Goal: Task Accomplishment & Management: Use online tool/utility

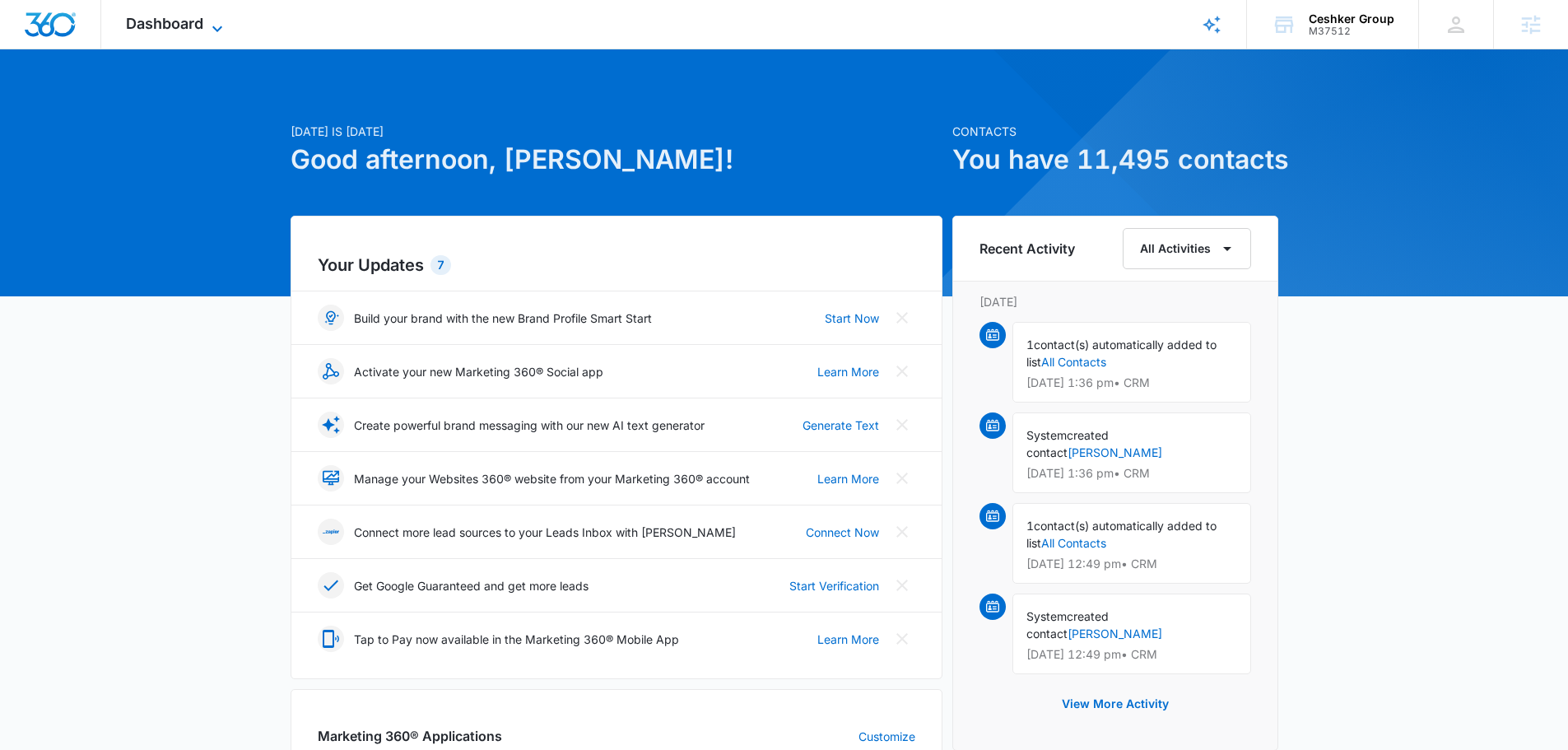
click at [145, 12] on div "Dashboard Apps Reputation Websites Forms CRM Email Social Shop Payments POS Con…" at bounding box center [176, 24] width 151 height 49
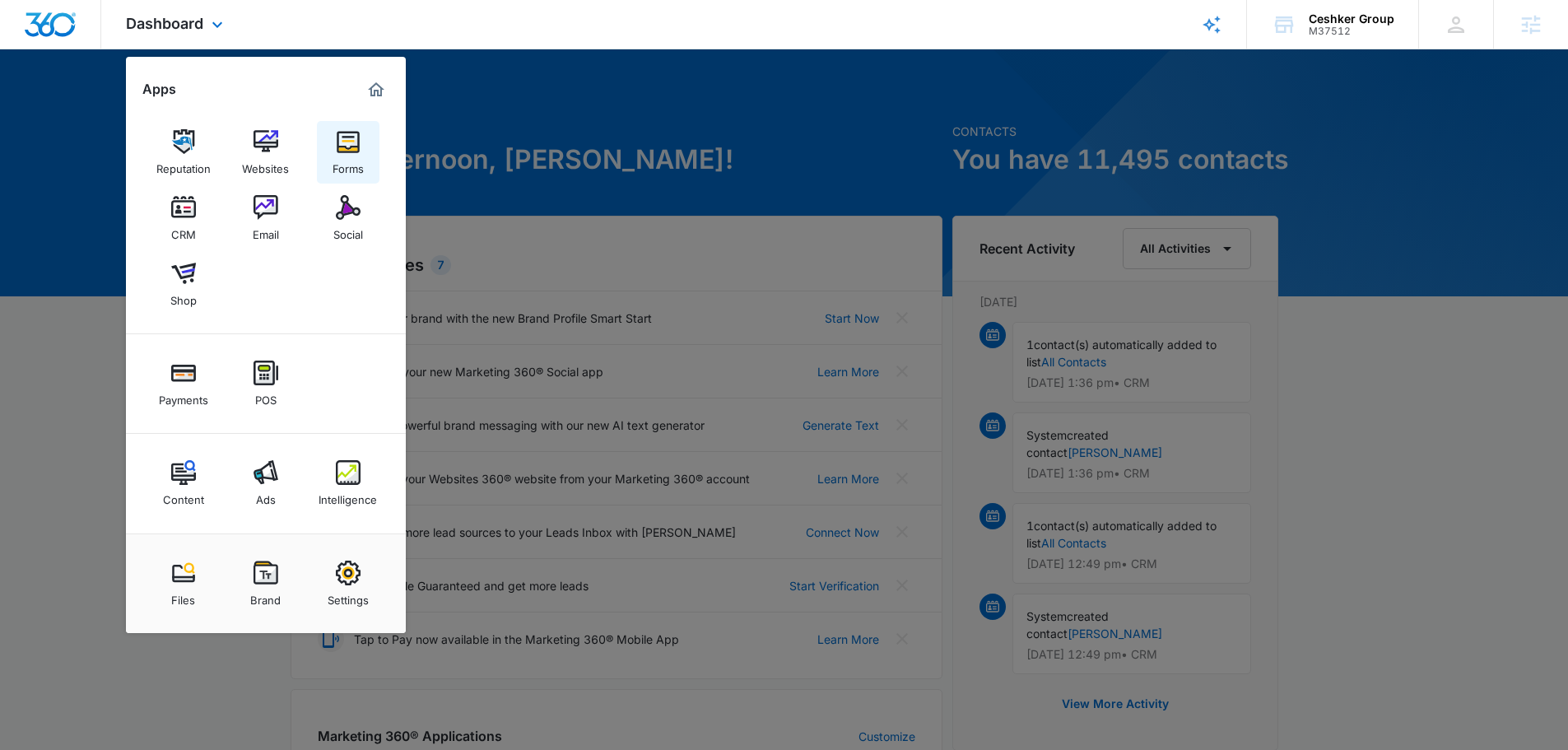
click at [348, 143] on img at bounding box center [348, 141] width 25 height 25
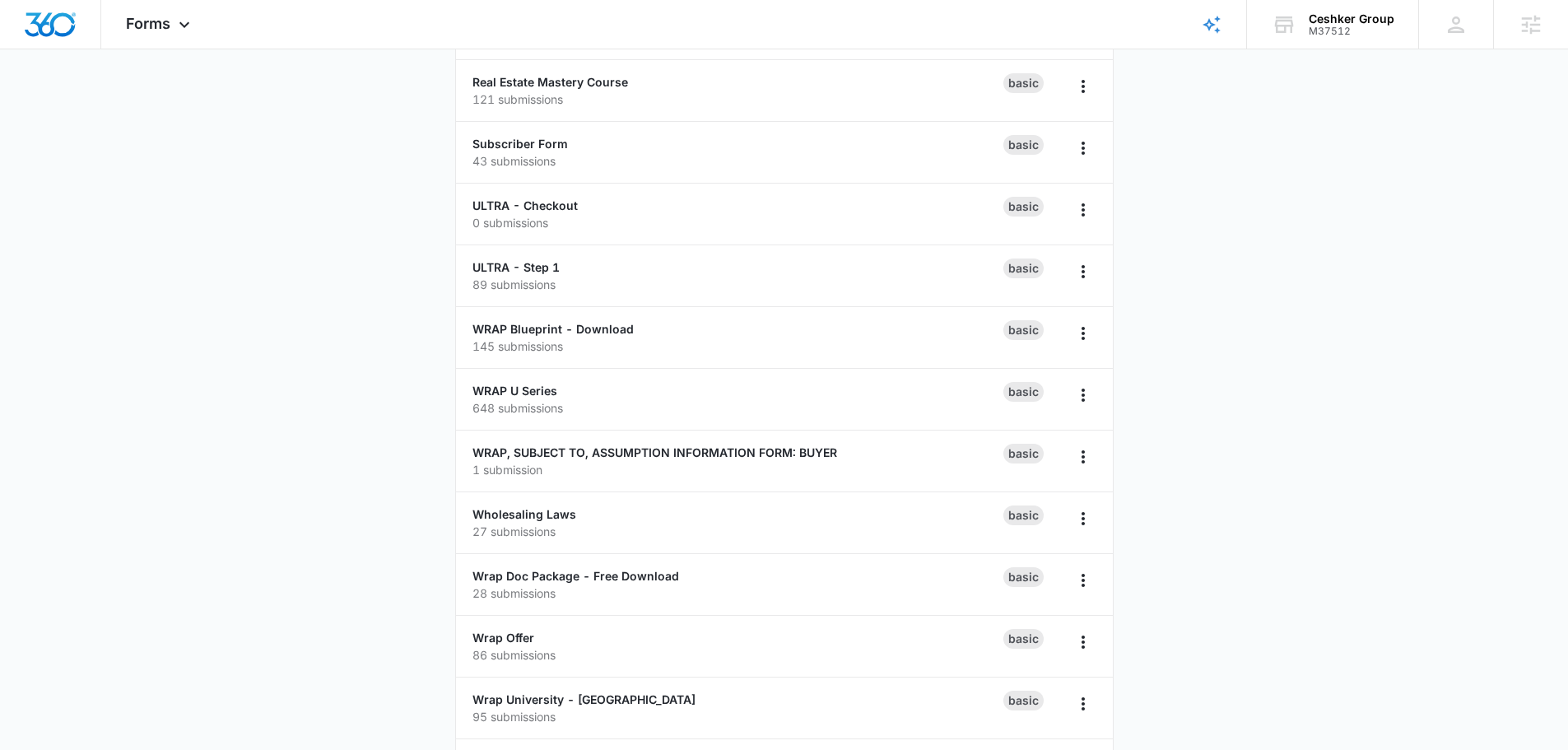
scroll to position [1976, 0]
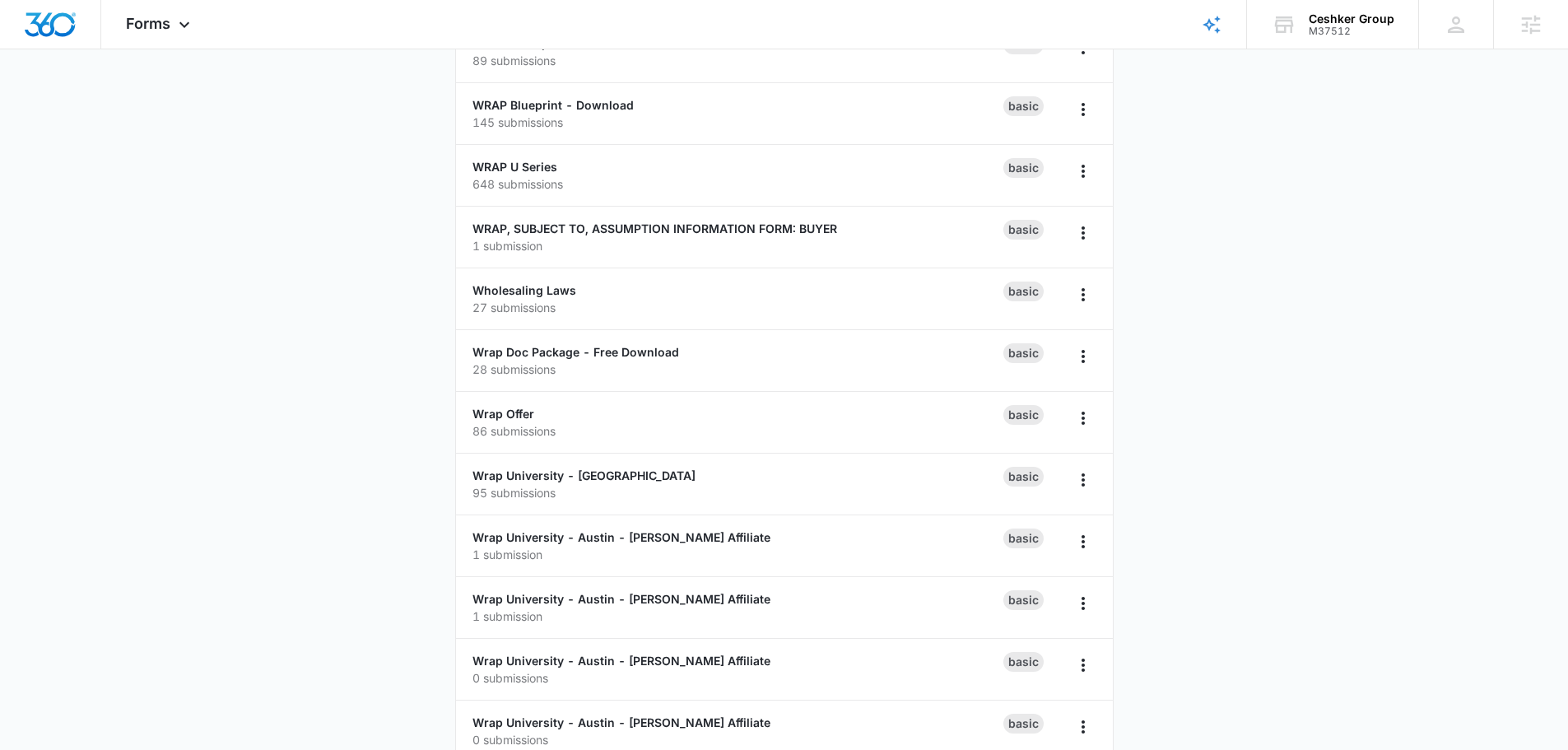
drag, startPoint x: 1343, startPoint y: 378, endPoint x: 1314, endPoint y: 337, distance: 50.2
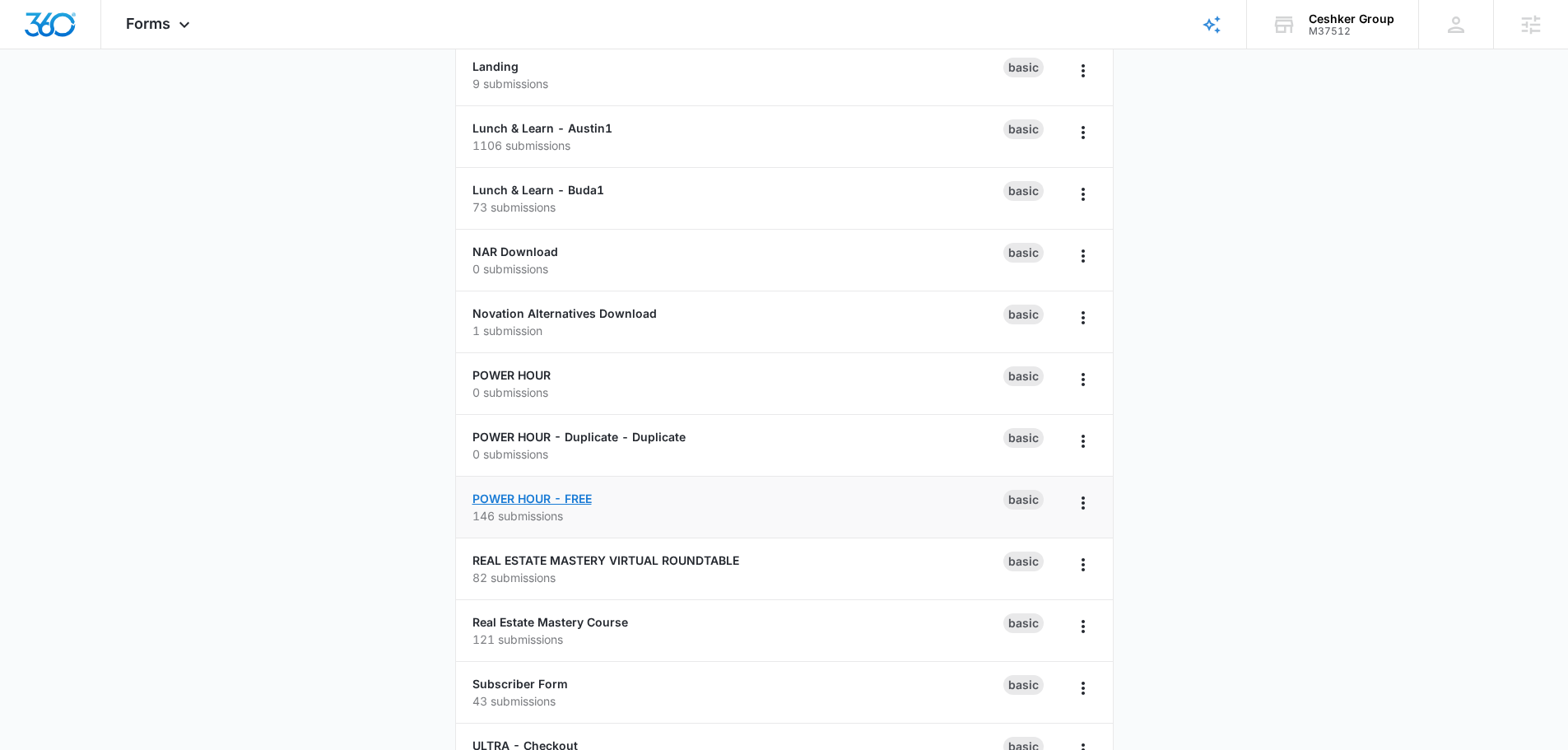
click at [503, 499] on link "POWER HOUR - FREE" at bounding box center [533, 499] width 119 height 14
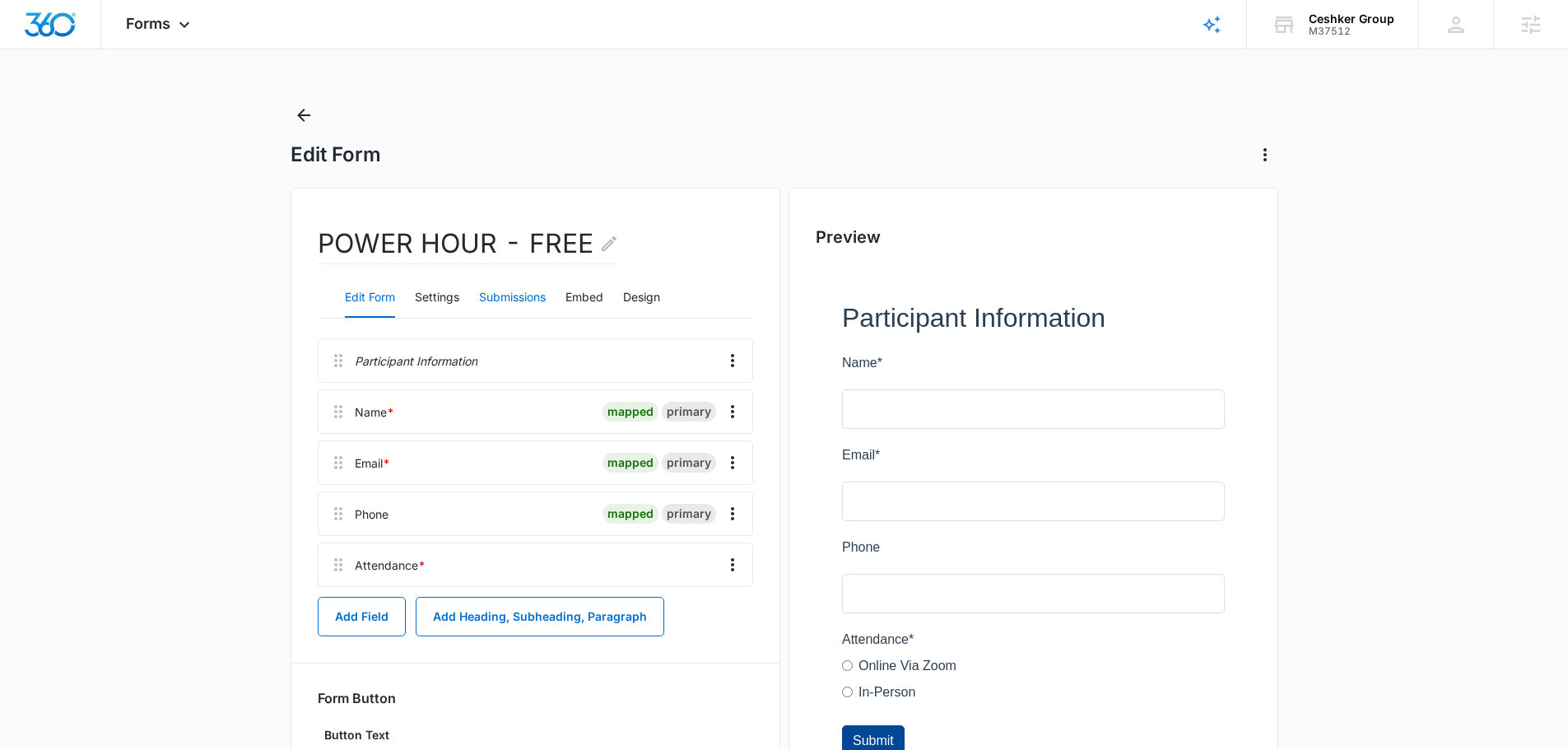
click at [532, 291] on button "Submissions" at bounding box center [512, 298] width 66 height 39
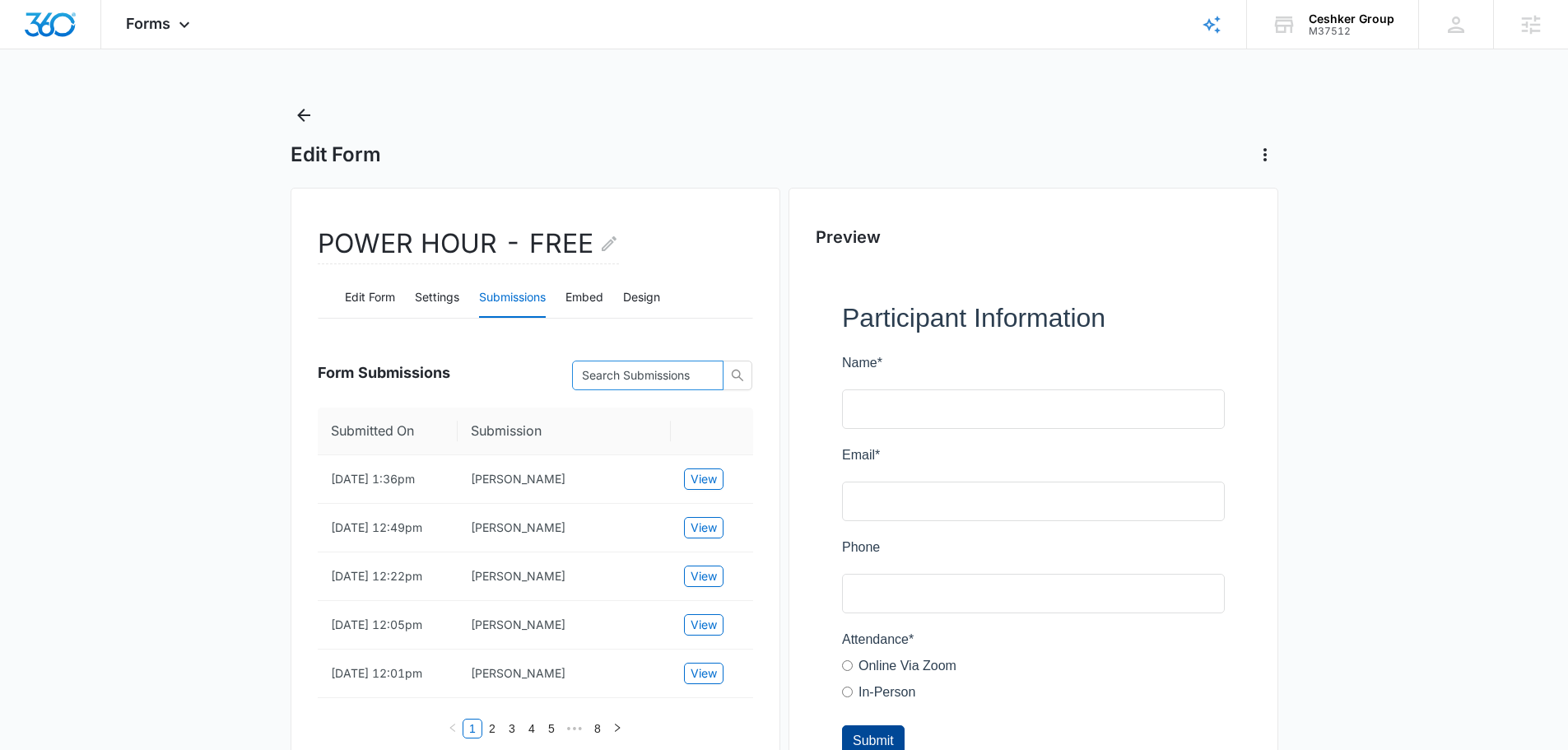
drag, startPoint x: 643, startPoint y: 375, endPoint x: 682, endPoint y: 378, distance: 39.1
click at [643, 375] on input "text" at bounding box center [641, 375] width 118 height 18
paste input "[EMAIL_ADDRESS][DOMAIN_NAME]"
type input "[EMAIL_ADDRESS][DOMAIN_NAME]"
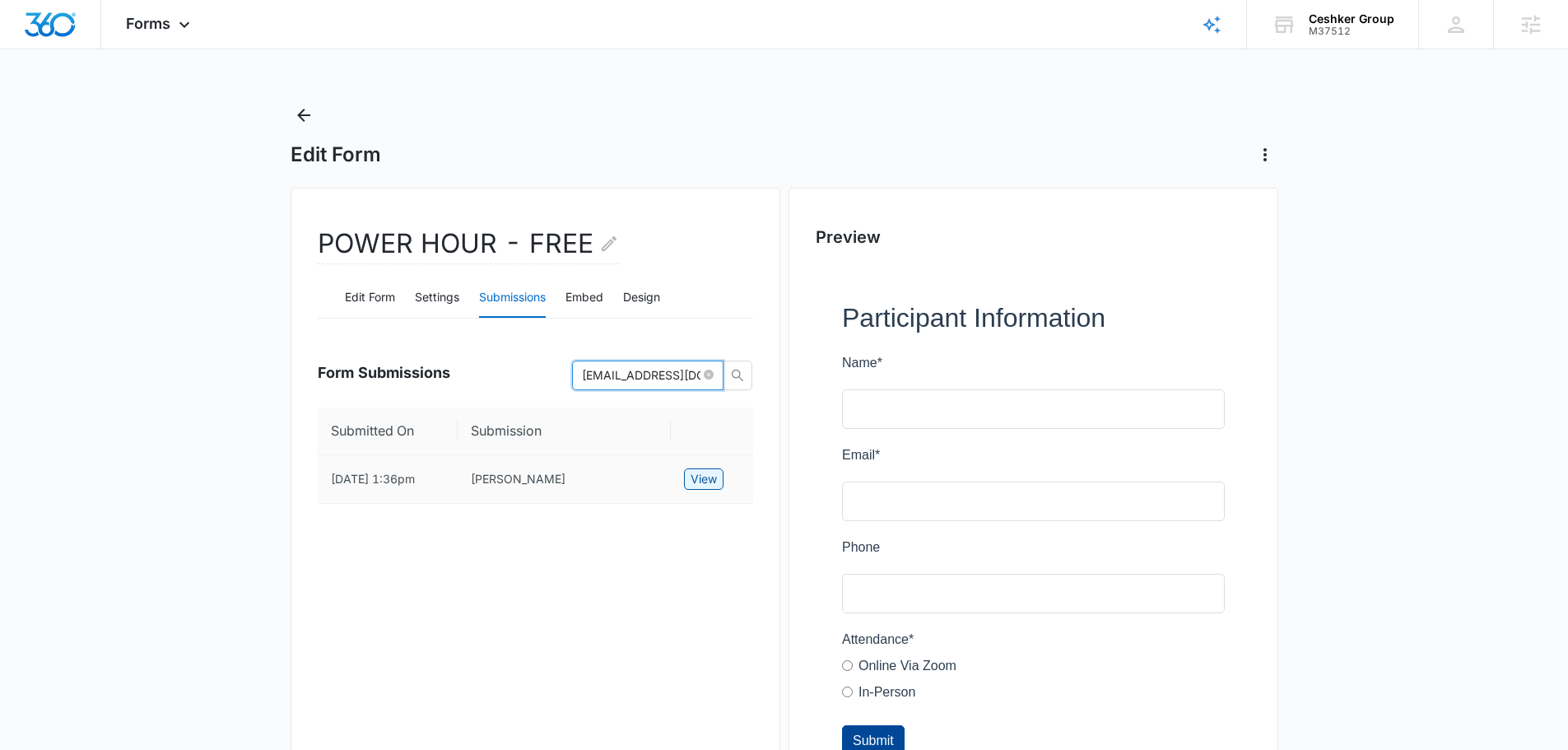
click at [699, 485] on span "View" at bounding box center [704, 479] width 26 height 18
